Goal: Navigation & Orientation: Find specific page/section

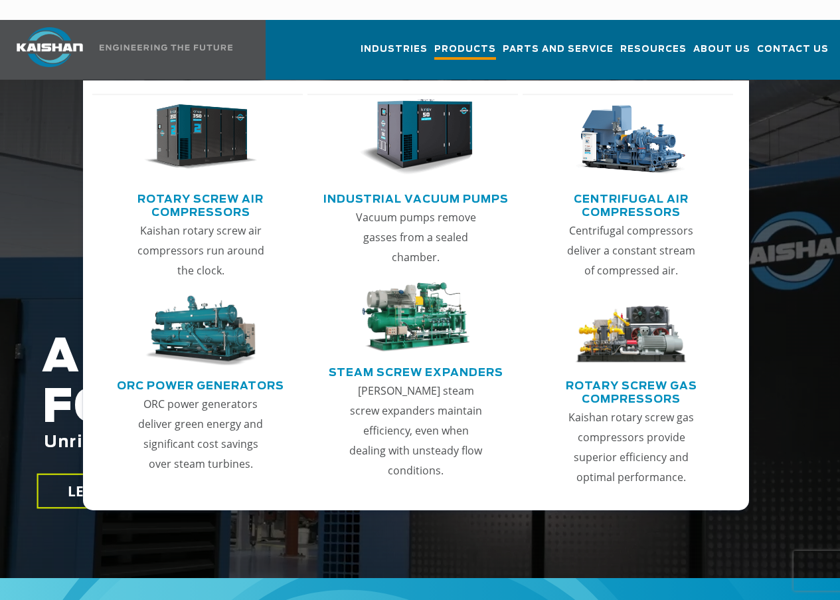
click at [434, 42] on span "Products" at bounding box center [465, 51] width 62 height 18
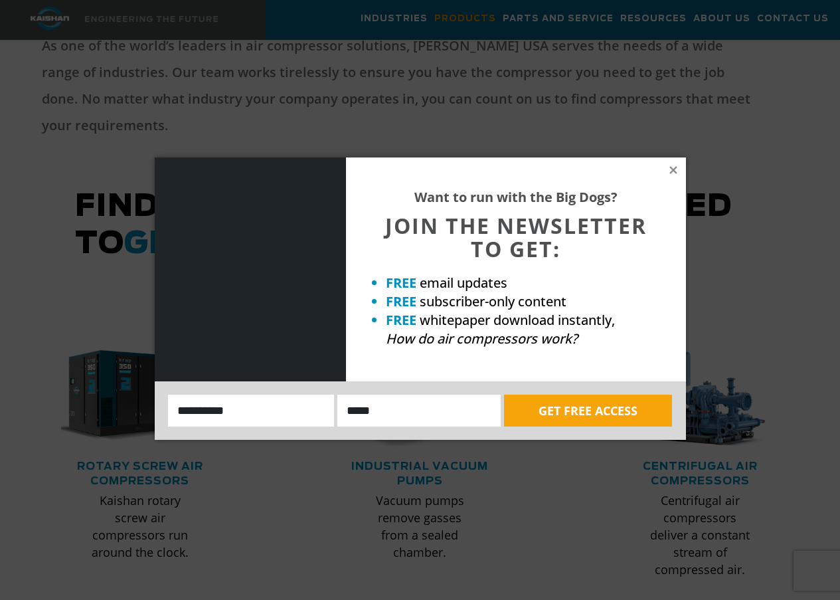
scroll to position [465, 0]
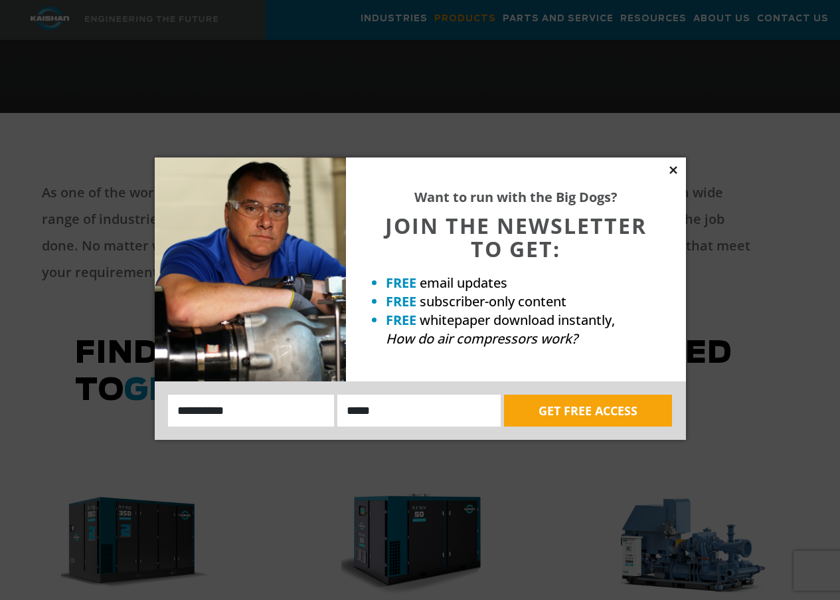
click at [671, 170] on icon at bounding box center [674, 170] width 12 height 12
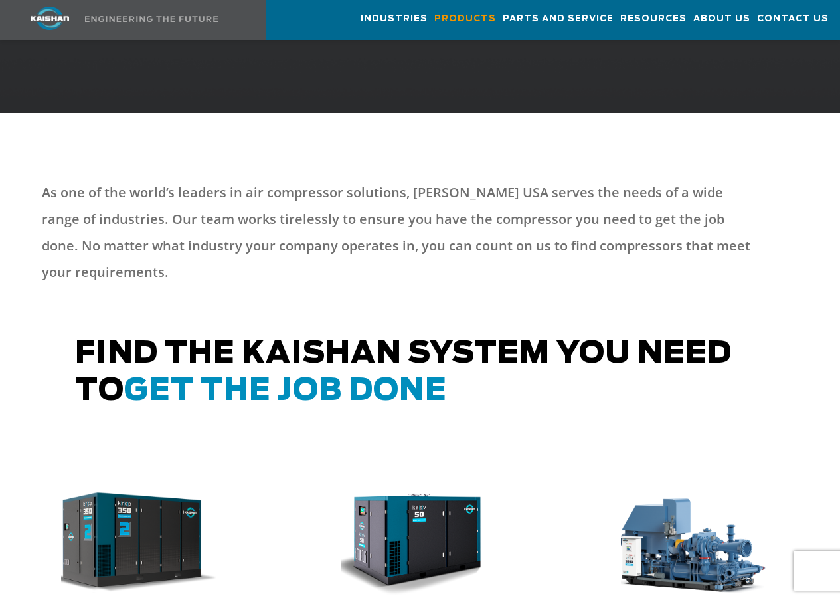
click at [121, 504] on img at bounding box center [130, 542] width 174 height 117
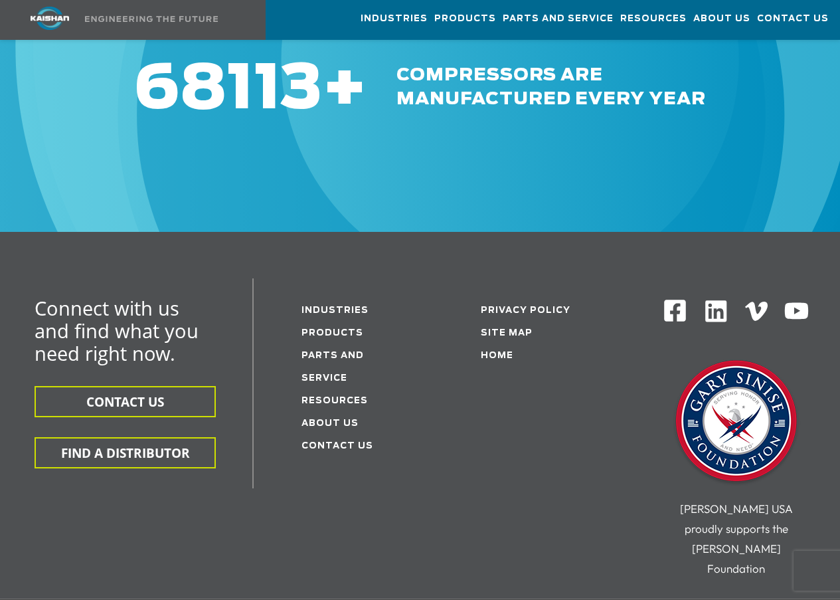
scroll to position [2192, 0]
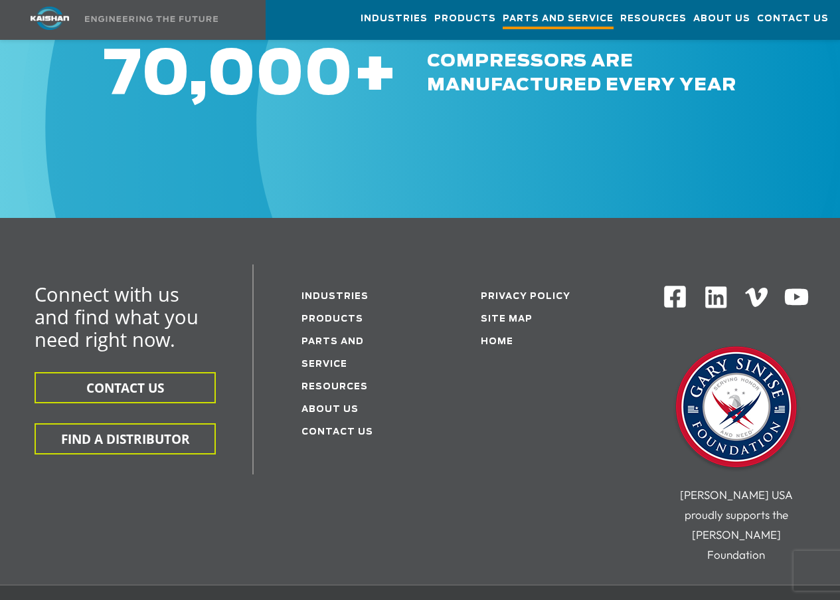
click at [503, 15] on span "Parts and Service" at bounding box center [558, 20] width 111 height 18
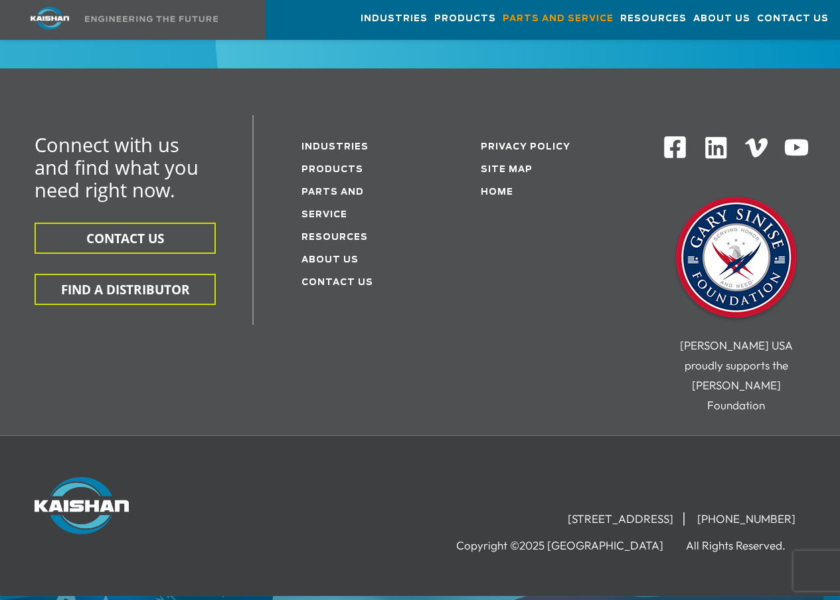
scroll to position [1841, 0]
